Goal: Participate in discussion: Engage in conversation with other users on a specific topic

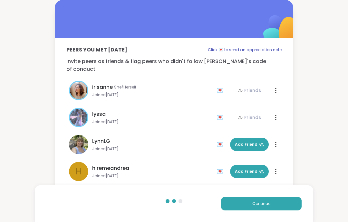
click at [273, 207] on button "Continue" at bounding box center [261, 204] width 80 height 14
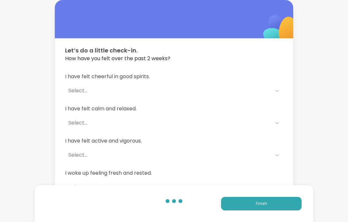
click at [278, 205] on button "Finish" at bounding box center [261, 204] width 80 height 14
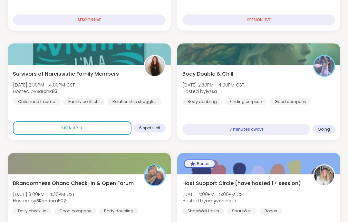
scroll to position [183, 0]
click at [126, 200] on div "BRandomness Ohana Check-in & Open Forum [DATE] 3:00PM - 4:30PM CST Hosted by BR…" at bounding box center [89, 197] width 153 height 35
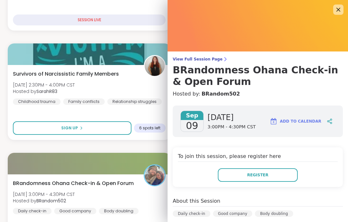
scroll to position [0, 0]
click at [337, 10] on icon at bounding box center [338, 10] width 8 height 8
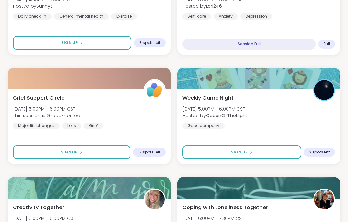
scroll to position [598, 0]
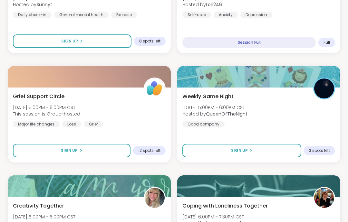
click at [330, 131] on div "Weekly Game Night [DATE] 5:00PM - 6:00PM CST Hosted by QueenOfTheNight Good com…" at bounding box center [258, 125] width 163 height 75
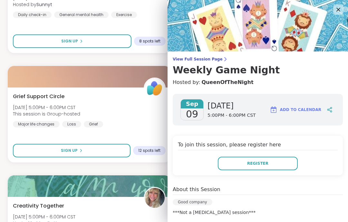
scroll to position [0, 0]
click at [345, 16] on img at bounding box center [257, 25] width 180 height 51
click at [346, 21] on img at bounding box center [257, 25] width 180 height 51
click at [336, 10] on icon at bounding box center [338, 10] width 8 height 8
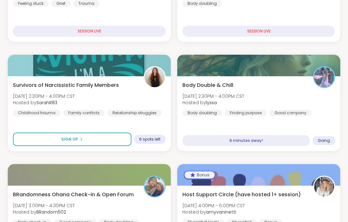
scroll to position [161, 0]
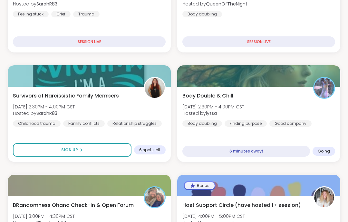
click at [316, 134] on div "Body Double & Chill [DATE] 2:30PM - 4:00PM CST Hosted by lyssa Body doubling Fi…" at bounding box center [258, 124] width 163 height 75
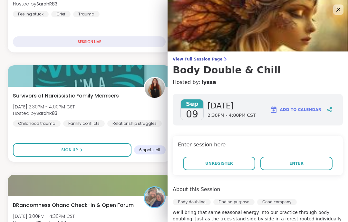
click at [312, 165] on button "Enter" at bounding box center [296, 164] width 72 height 14
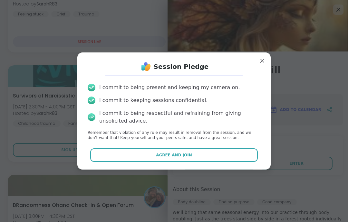
click at [233, 162] on button "Agree and Join" at bounding box center [174, 155] width 168 height 14
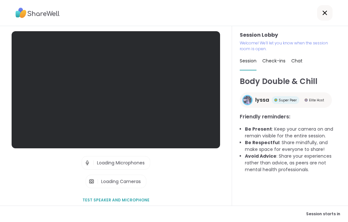
scroll to position [26, 0]
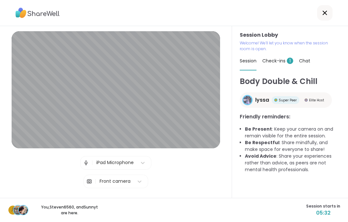
click at [287, 58] on span "1" at bounding box center [289, 61] width 6 height 6
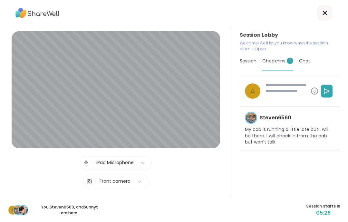
type textarea "*"
click at [253, 52] on div "Session" at bounding box center [247, 61] width 17 height 18
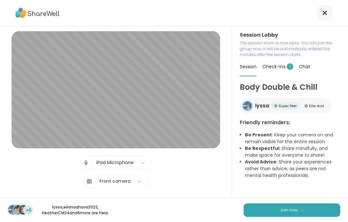
click at [305, 217] on button "Join now" at bounding box center [291, 210] width 97 height 14
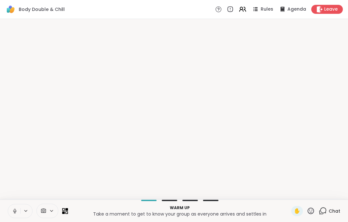
scroll to position [0, 0]
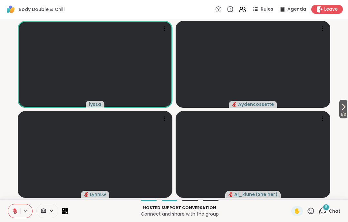
click at [322, 210] on icon at bounding box center [322, 211] width 8 height 8
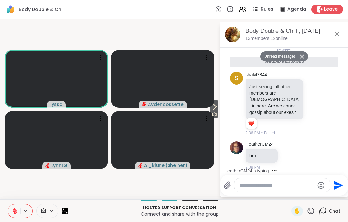
scroll to position [211, 0]
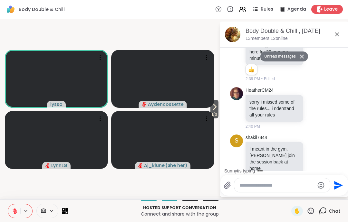
click at [291, 188] on textarea "Type your message" at bounding box center [276, 185] width 75 height 6
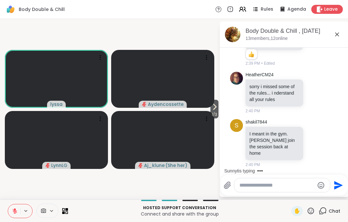
scroll to position [230, 0]
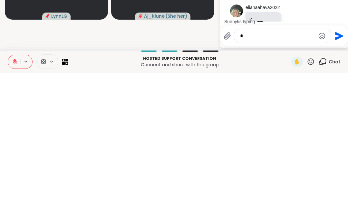
type textarea "*"
click at [340, 181] on icon "Send" at bounding box center [339, 185] width 9 height 9
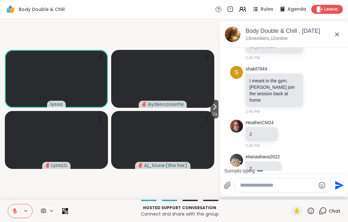
scroll to position [298, 0]
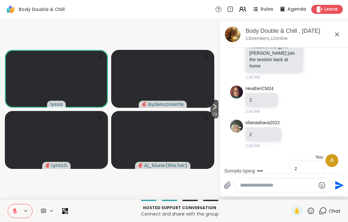
click at [334, 31] on icon at bounding box center [337, 35] width 8 height 8
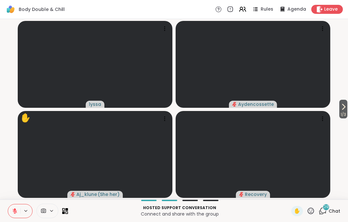
click at [15, 211] on icon at bounding box center [15, 211] width 5 height 5
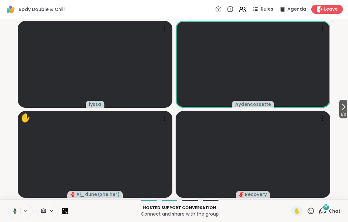
click at [18, 214] on button at bounding box center [13, 211] width 13 height 14
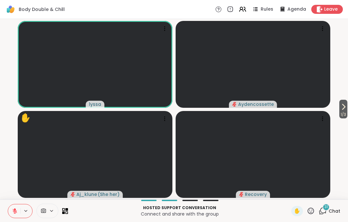
click at [14, 211] on icon at bounding box center [15, 211] width 6 height 6
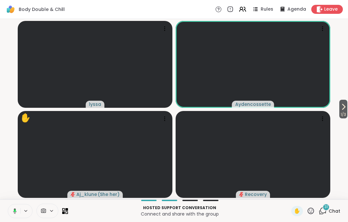
click at [7, 216] on button at bounding box center [13, 211] width 13 height 14
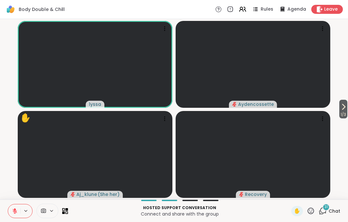
click at [14, 215] on button at bounding box center [14, 211] width 12 height 14
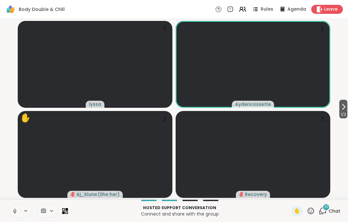
click at [14, 215] on button at bounding box center [14, 211] width 12 height 14
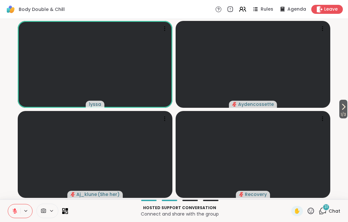
click at [15, 210] on icon at bounding box center [15, 209] width 2 height 3
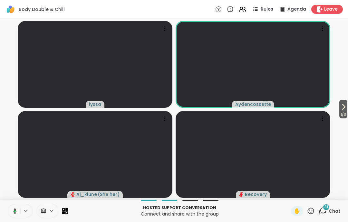
click at [14, 211] on icon at bounding box center [15, 210] width 4 height 5
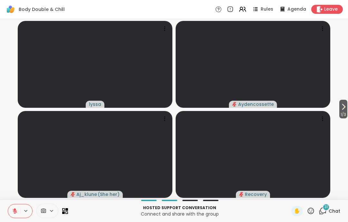
click at [14, 207] on button at bounding box center [14, 211] width 12 height 14
click at [16, 210] on icon at bounding box center [14, 211] width 3 height 2
click at [15, 211] on icon at bounding box center [15, 211] width 5 height 5
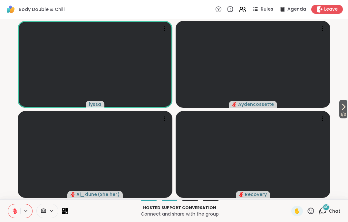
click at [12, 210] on button at bounding box center [14, 211] width 12 height 14
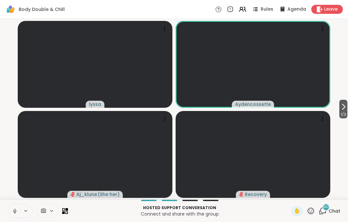
click at [15, 209] on icon at bounding box center [15, 211] width 6 height 6
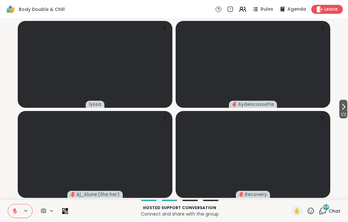
click at [16, 210] on icon at bounding box center [15, 211] width 6 height 6
click at [10, 212] on button at bounding box center [14, 211] width 12 height 14
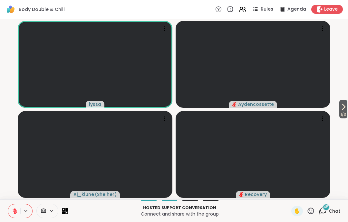
click at [14, 210] on icon at bounding box center [15, 209] width 2 height 3
click at [10, 213] on button at bounding box center [14, 211] width 12 height 14
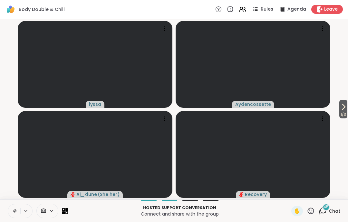
click at [16, 210] on icon at bounding box center [15, 211] width 6 height 6
click at [11, 216] on button at bounding box center [14, 211] width 12 height 14
click at [15, 213] on icon at bounding box center [15, 211] width 6 height 6
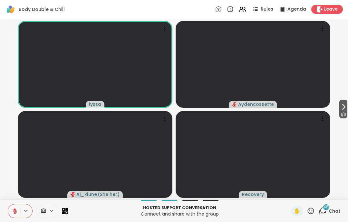
click at [14, 212] on icon at bounding box center [15, 211] width 6 height 6
click at [15, 213] on icon at bounding box center [15, 211] width 6 height 6
click at [14, 217] on button at bounding box center [14, 211] width 12 height 14
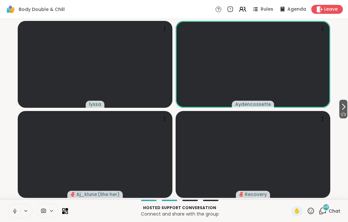
click at [16, 214] on button at bounding box center [14, 211] width 12 height 14
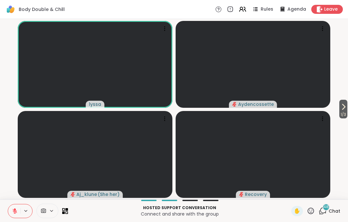
click at [16, 210] on icon at bounding box center [15, 211] width 6 height 6
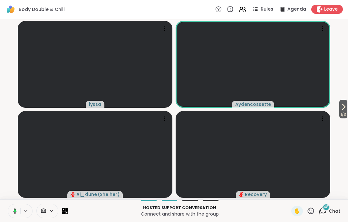
click at [16, 211] on icon at bounding box center [14, 211] width 6 height 6
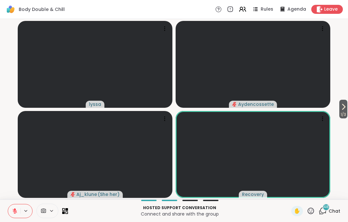
click at [15, 205] on button at bounding box center [14, 211] width 12 height 14
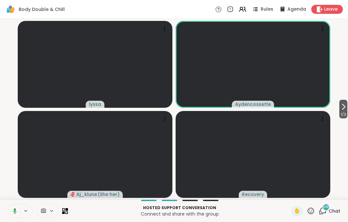
click at [19, 213] on button at bounding box center [13, 211] width 13 height 14
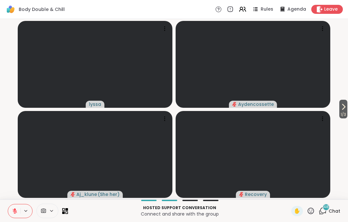
click at [19, 210] on button at bounding box center [14, 211] width 12 height 14
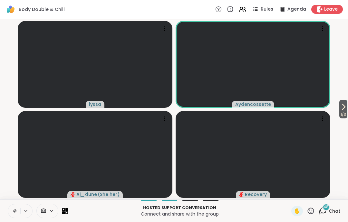
click at [18, 210] on button at bounding box center [14, 211] width 12 height 14
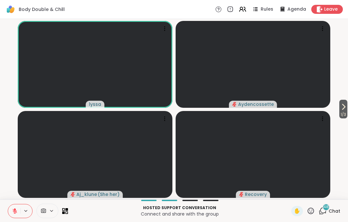
click at [17, 214] on icon at bounding box center [15, 211] width 6 height 6
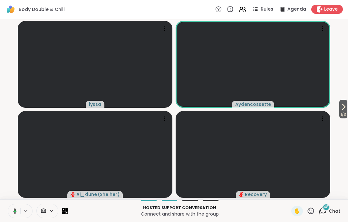
click at [19, 212] on button at bounding box center [13, 211] width 13 height 14
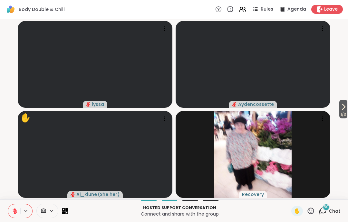
click at [335, 114] on video-player-container "1 / 3 lyssa Aydencossette ✋ Aj_klune ( She her ) Recovery" at bounding box center [174, 109] width 340 height 175
click at [341, 111] on span "1 / 3" at bounding box center [343, 115] width 8 height 8
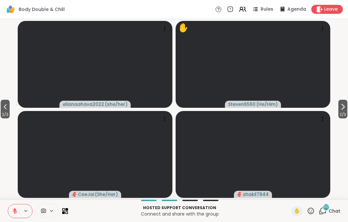
click at [343, 117] on span "2 / 3" at bounding box center [342, 115] width 9 height 8
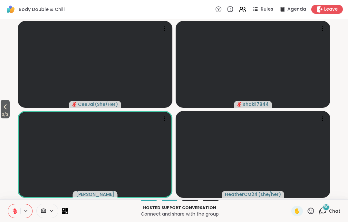
click at [5, 118] on span "3 / 3" at bounding box center [5, 115] width 9 height 8
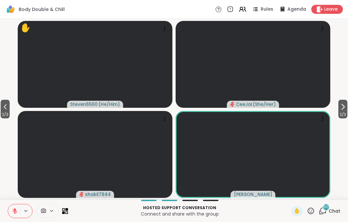
click at [4, 116] on span "2 / 3" at bounding box center [5, 115] width 9 height 8
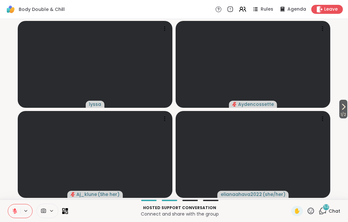
click at [2, 209] on div "Hosted support conversation Connect and share with the group ✋ 53 Chat" at bounding box center [174, 211] width 348 height 23
click at [1, 209] on div "Hosted support conversation Connect and share with the group ✋ 53 Chat" at bounding box center [174, 211] width 348 height 23
click at [14, 210] on icon at bounding box center [15, 209] width 2 height 3
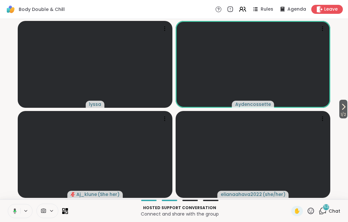
click at [14, 210] on icon at bounding box center [14, 211] width 6 height 6
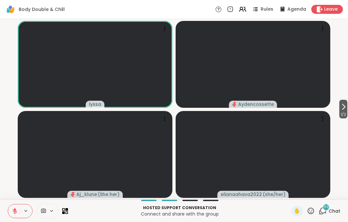
click at [17, 210] on icon at bounding box center [15, 211] width 6 height 6
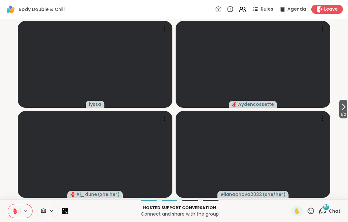
click at [15, 208] on icon at bounding box center [15, 211] width 6 height 6
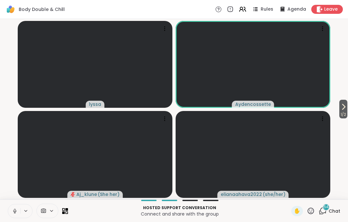
click at [13, 210] on icon at bounding box center [15, 211] width 6 height 6
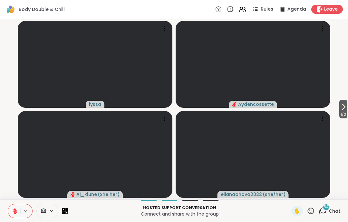
click at [13, 210] on icon at bounding box center [15, 211] width 5 height 5
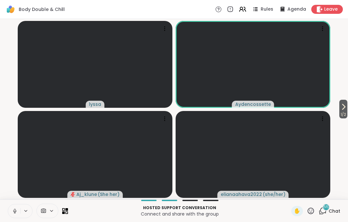
click at [13, 212] on icon at bounding box center [15, 211] width 6 height 6
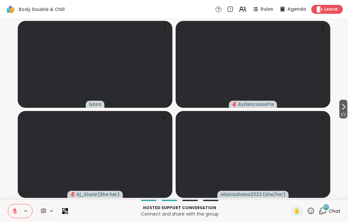
click at [12, 210] on icon at bounding box center [15, 211] width 6 height 6
click at [12, 216] on button at bounding box center [13, 211] width 13 height 14
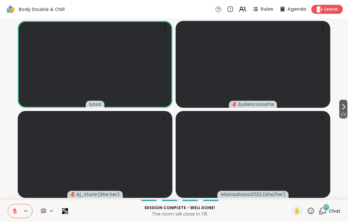
click at [13, 217] on button at bounding box center [14, 211] width 12 height 14
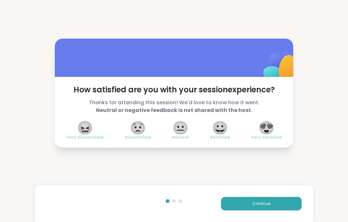
click at [267, 129] on span "😍" at bounding box center [266, 128] width 16 height 12
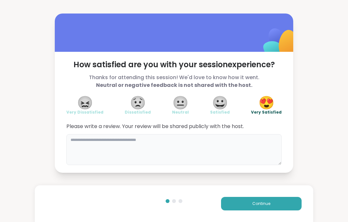
click at [227, 155] on textarea at bounding box center [173, 149] width 215 height 31
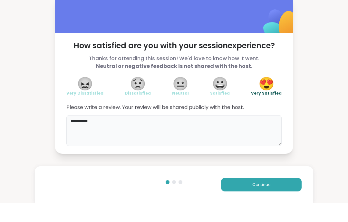
type textarea "**********"
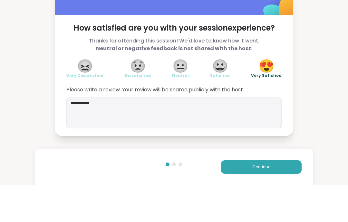
click at [268, 197] on button "Continue" at bounding box center [261, 204] width 80 height 14
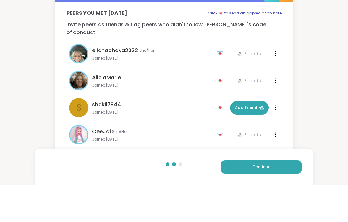
scroll to position [12, 0]
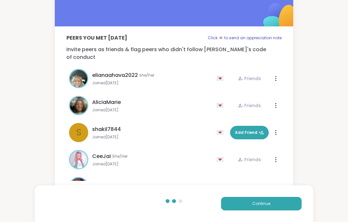
click at [284, 172] on div "Peers you met [DATE] Click 💌 to send an appreciation note Invite peers as frien…" at bounding box center [174, 107] width 238 height 162
click at [276, 201] on button "Continue" at bounding box center [261, 204] width 80 height 14
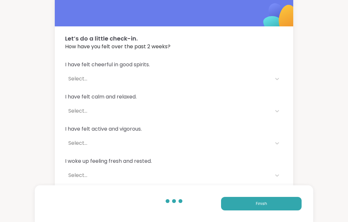
click at [283, 203] on button "Finish" at bounding box center [261, 204] width 80 height 14
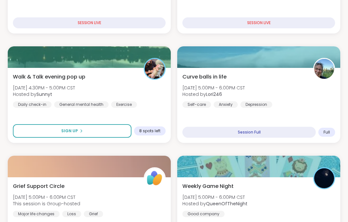
scroll to position [289, 0]
click at [154, 125] on div "Sign Up 8 spots left" at bounding box center [89, 131] width 153 height 14
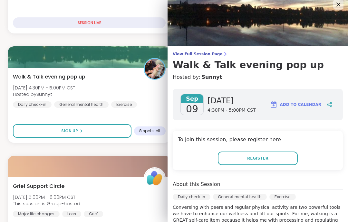
scroll to position [4, 0]
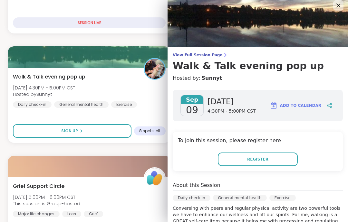
click at [327, 8] on img at bounding box center [257, 21] width 180 height 51
click at [332, 7] on img at bounding box center [257, 21] width 180 height 51
click at [330, 7] on img at bounding box center [257, 21] width 180 height 51
click at [336, 7] on icon at bounding box center [338, 6] width 8 height 8
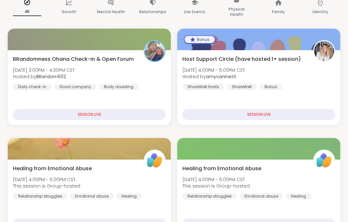
scroll to position [88, 0]
click at [319, 98] on div "Host Support Circle (have hosted 1+ session) [DATE] 4:00PM - 5:00PM CST Hosted …" at bounding box center [258, 87] width 163 height 75
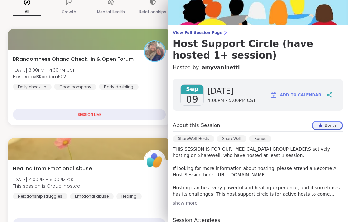
scroll to position [26, 0]
click at [212, 37] on link "View Full Session Page Host Support Circle (have hosted 1+ session)" at bounding box center [258, 46] width 170 height 31
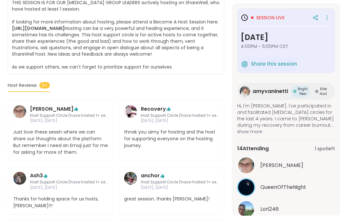
scroll to position [191, 0]
click at [288, 222] on button "See All" at bounding box center [286, 225] width 14 height 7
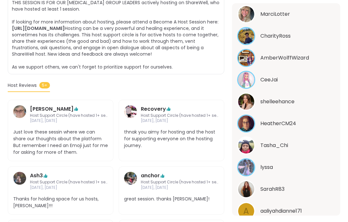
scroll to position [238, 0]
click at [293, 215] on div "a aaliyahdianne171" at bounding box center [286, 211] width 98 height 18
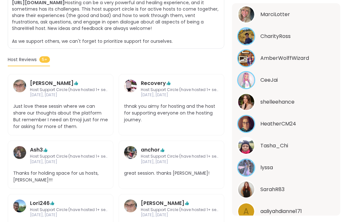
click at [293, 101] on span "shelleehance" at bounding box center [277, 102] width 34 height 8
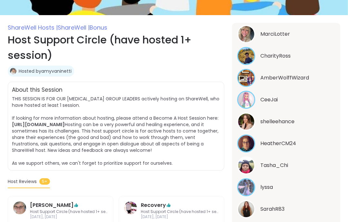
scroll to position [0, 0]
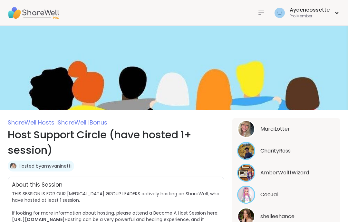
click at [264, 13] on icon at bounding box center [261, 13] width 8 height 8
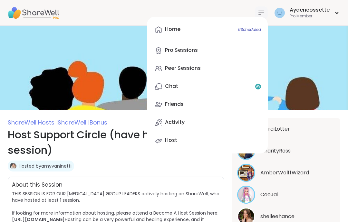
click at [223, 65] on link "Peer Sessions" at bounding box center [207, 68] width 110 height 15
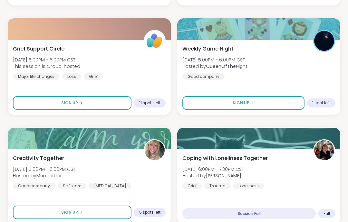
scroll to position [427, 0]
click at [134, 175] on div "Creativity Together [DATE] 5:00PM - 6:00PM CST Hosted by MarciLotter Good compa…" at bounding box center [89, 171] width 153 height 35
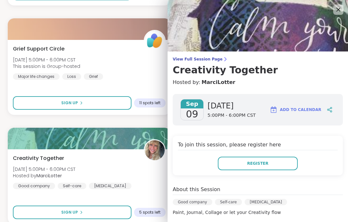
scroll to position [0, 0]
click at [337, 7] on icon at bounding box center [338, 10] width 8 height 8
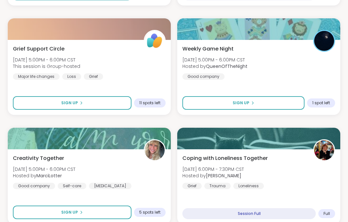
click at [309, 178] on div "Coping with Loneliness Together [DATE] 6:00PM - 7:30PM CST Hosted by [PERSON_NA…" at bounding box center [258, 171] width 153 height 35
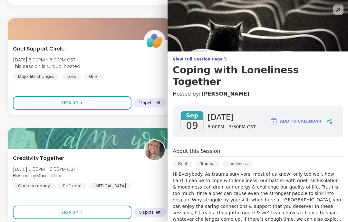
click at [335, 12] on icon at bounding box center [338, 10] width 8 height 8
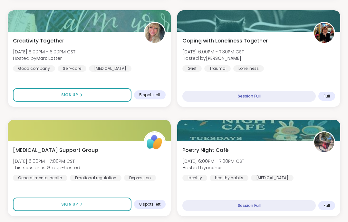
scroll to position [544, 0]
click at [321, 182] on div "Poetry Night Café [DATE] 6:00PM - 7:00PM CST Hosted by anchor Identity Healthy …" at bounding box center [258, 178] width 163 height 75
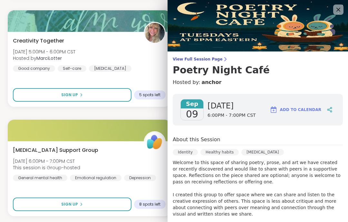
scroll to position [0, 0]
click at [335, 13] on icon at bounding box center [338, 10] width 8 height 8
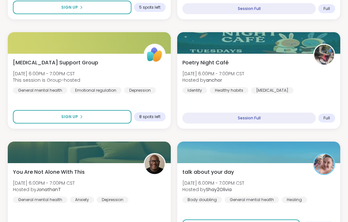
scroll to position [634, 0]
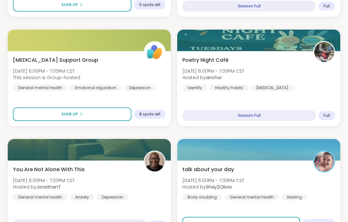
click at [132, 166] on div "You Are Not Alone With [DATE][DATE] 6:00PM - 7:00PM CST Hosted by JonathanT Gen…" at bounding box center [89, 183] width 153 height 35
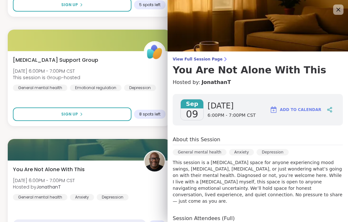
scroll to position [0, 0]
click at [337, 13] on icon at bounding box center [338, 10] width 8 height 8
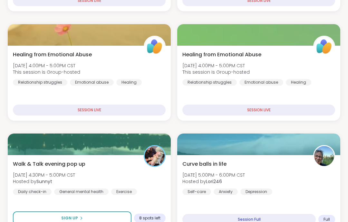
scroll to position [211, 0]
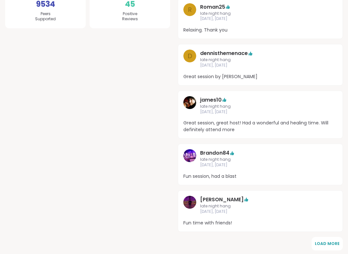
scroll to position [204, 0]
